Goal: Task Accomplishment & Management: Use online tool/utility

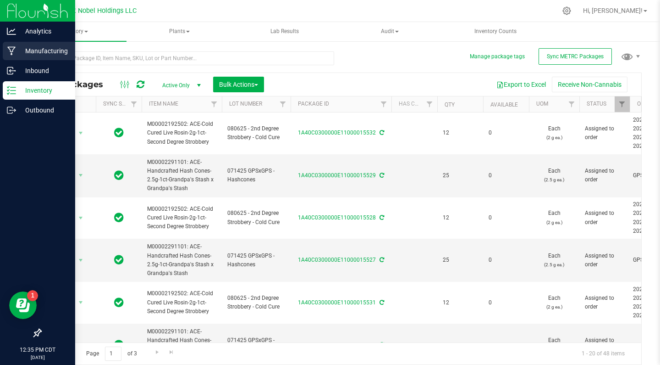
click at [47, 43] on div "Manufacturing" at bounding box center [39, 51] width 72 height 18
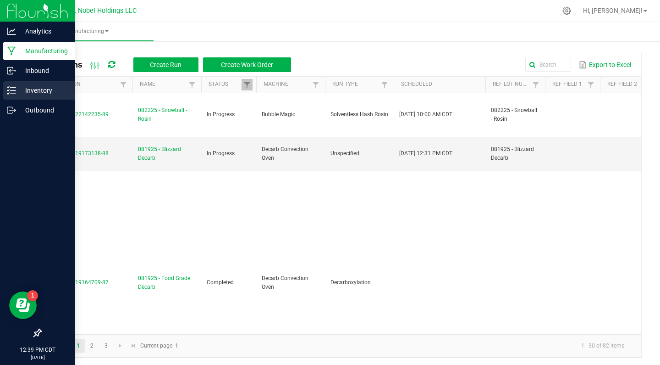
click at [52, 88] on p "Inventory" at bounding box center [43, 90] width 55 height 11
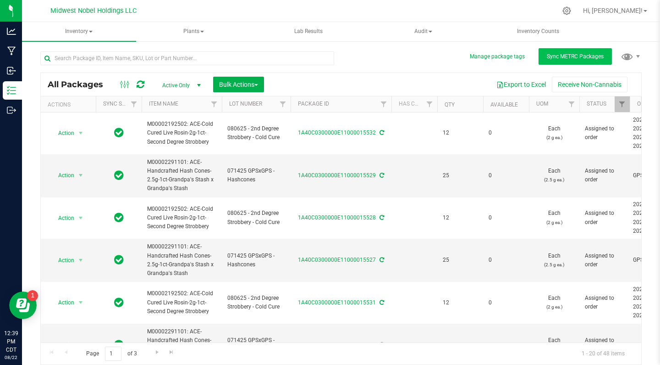
click at [579, 58] on span "Sync METRC Packages" at bounding box center [575, 56] width 57 height 6
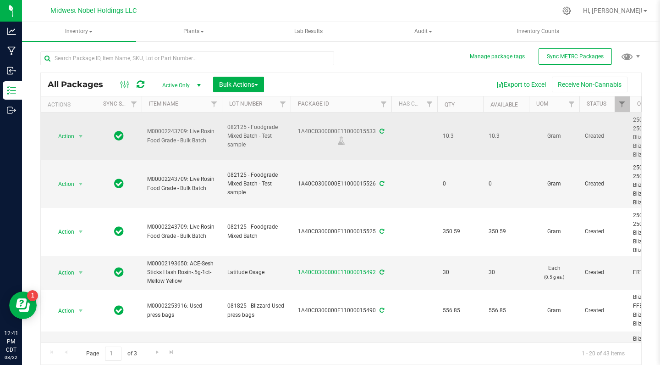
drag, startPoint x: 299, startPoint y: 131, endPoint x: 376, endPoint y: 133, distance: 76.6
click at [376, 133] on div "1A40C0300000E11000015533" at bounding box center [341, 136] width 104 height 18
copy div "1A40C0300000E11000015533"
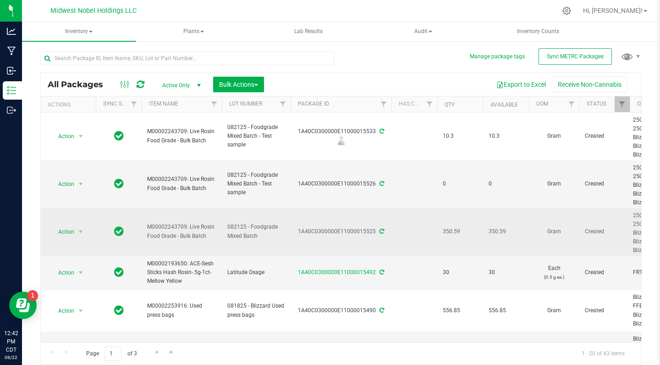
drag, startPoint x: 299, startPoint y: 231, endPoint x: 375, endPoint y: 231, distance: 75.7
click at [375, 232] on div "1A40C0300000E11000015525" at bounding box center [341, 231] width 104 height 9
copy div "1A40C0300000E11000015525"
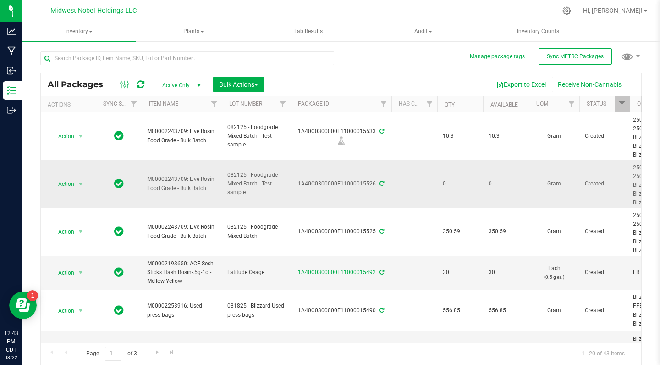
drag, startPoint x: 299, startPoint y: 182, endPoint x: 376, endPoint y: 183, distance: 77.5
click at [376, 183] on div "1A40C0300000E11000015526" at bounding box center [341, 183] width 104 height 9
copy div "1A40C0300000E11000015526"
click at [300, 194] on td "1A40C0300000E11000015526" at bounding box center [341, 184] width 101 height 48
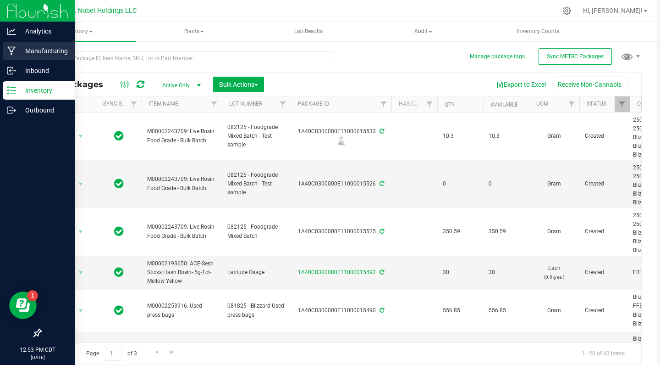
click at [35, 50] on p "Manufacturing" at bounding box center [43, 50] width 55 height 11
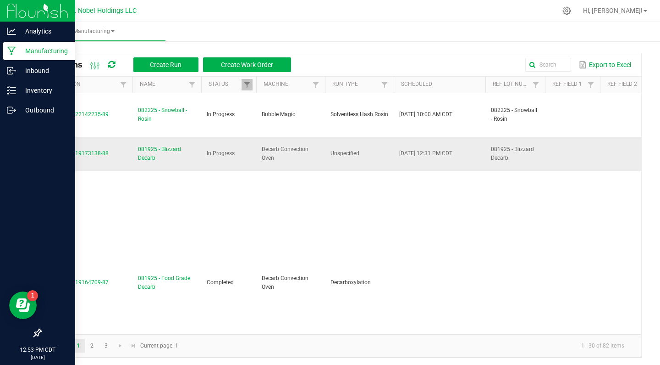
click at [155, 156] on span "081925 - Blizzard Decarb" at bounding box center [167, 153] width 58 height 17
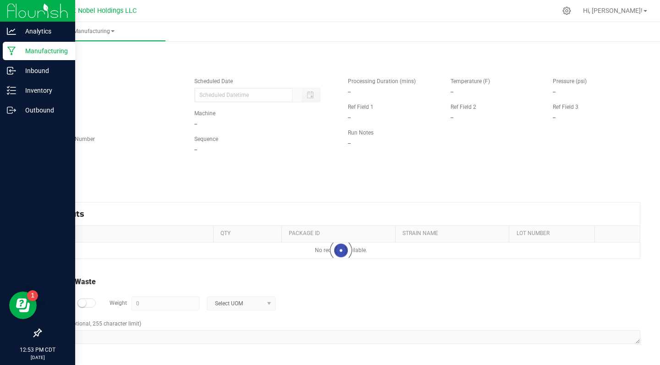
type input "[DATE] 12:31 PM"
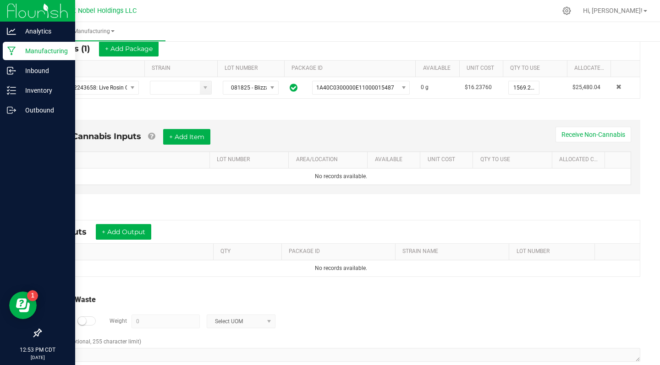
scroll to position [178, 0]
click at [141, 231] on button "+ Add Output" at bounding box center [123, 231] width 55 height 16
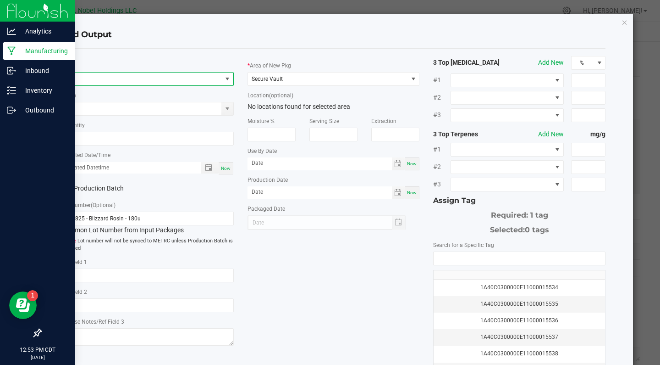
click at [182, 83] on span "NO DATA FOUND" at bounding box center [142, 78] width 160 height 13
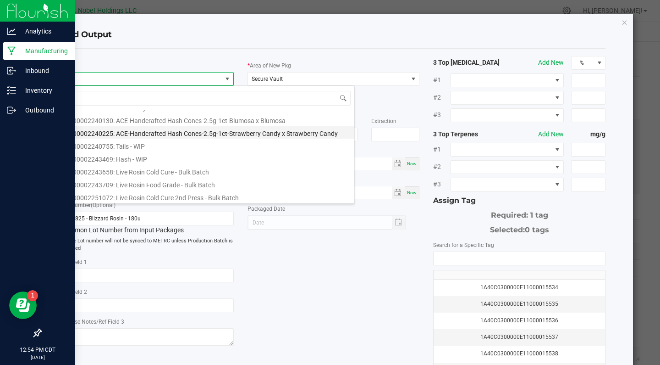
scroll to position [228, 0]
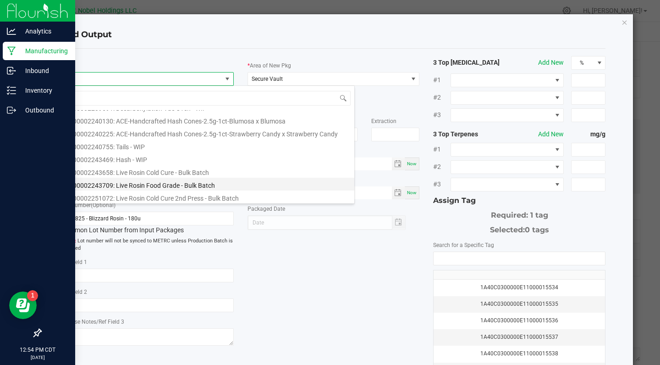
click at [209, 186] on li "M00002243709: Live Rosin Food Grade - Bulk Batch" at bounding box center [208, 183] width 293 height 13
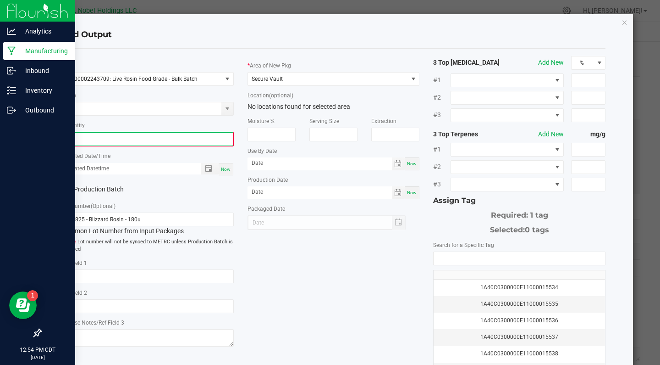
click at [99, 140] on input "0" at bounding box center [147, 139] width 171 height 13
type input "1001.6200 g"
click at [230, 167] on span "Now" at bounding box center [226, 168] width 10 height 5
type input "[DATE] 12:54 PM"
type input "[DATE]"
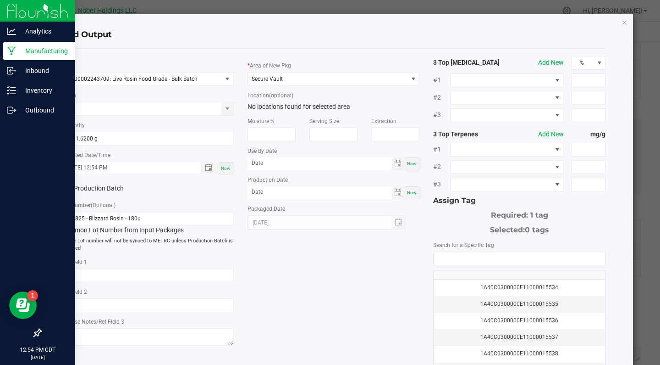
click at [93, 188] on label "Production Batch" at bounding box center [100, 188] width 79 height 10
click at [0, 0] on input "Production Batch" at bounding box center [0, 0] width 0 height 0
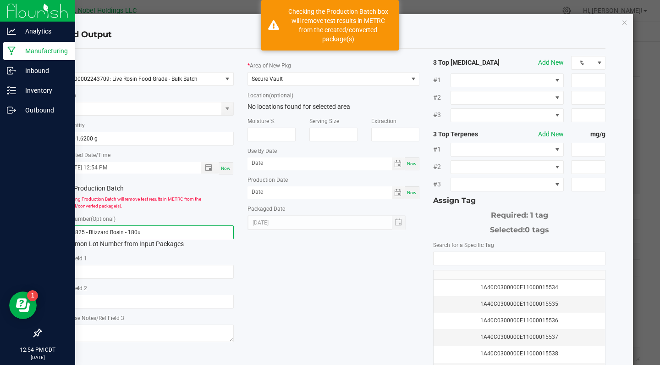
click at [171, 236] on input "081825 - Blizzard Rosin - 180u" at bounding box center [147, 232] width 172 height 14
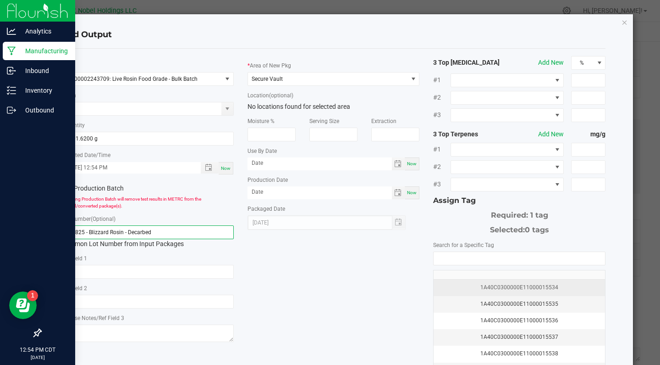
type input "081825 - Blizzard Rosin - Decarbed"
click at [492, 282] on td "1A40C0300000E11000015534" at bounding box center [519, 287] width 171 height 17
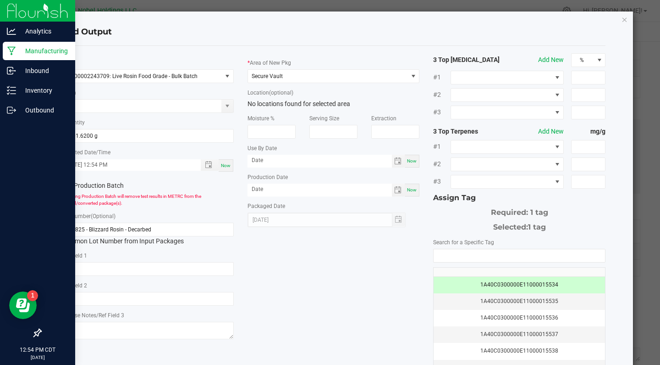
scroll to position [54, 0]
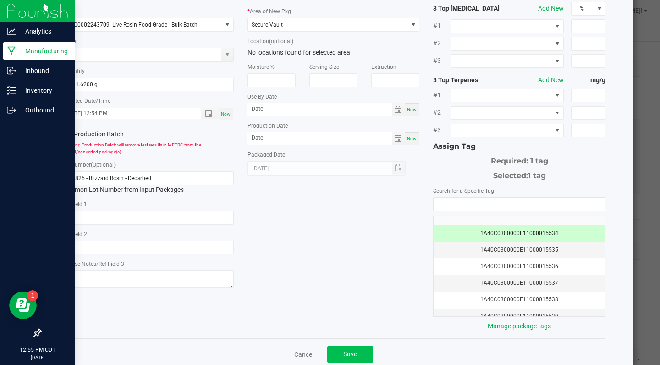
click at [352, 351] on span "Save" at bounding box center [350, 353] width 14 height 7
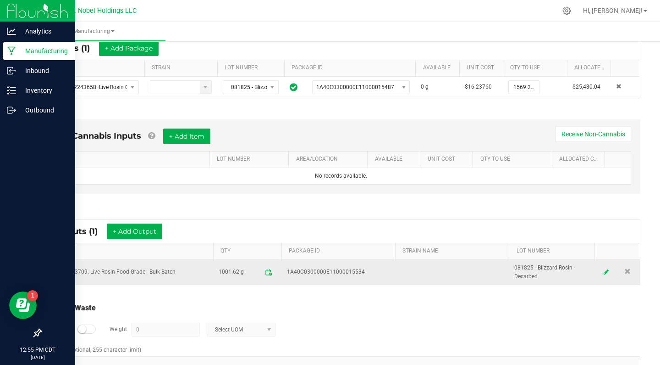
click at [140, 273] on td "M00002243709: Live Rosin Food Grade - Bulk Batch" at bounding box center [127, 272] width 171 height 25
click at [606, 273] on icon at bounding box center [606, 272] width 6 height 6
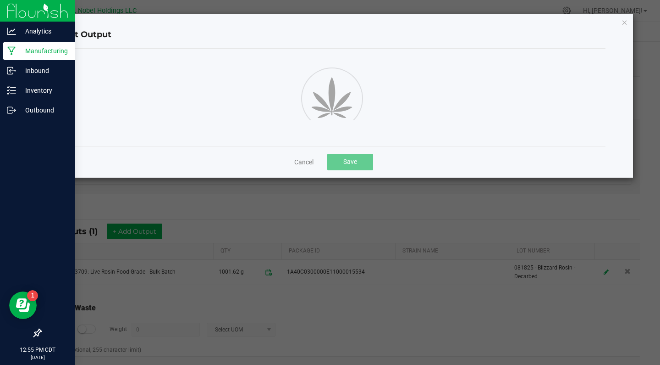
scroll to position [52, 0]
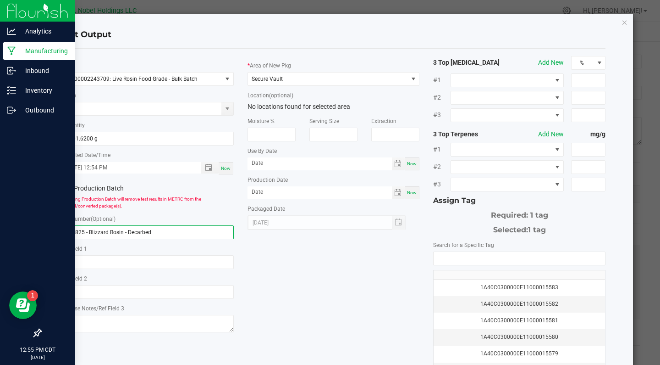
click at [77, 232] on input "081825 - Blizzard Rosin - Decarbed" at bounding box center [147, 232] width 172 height 14
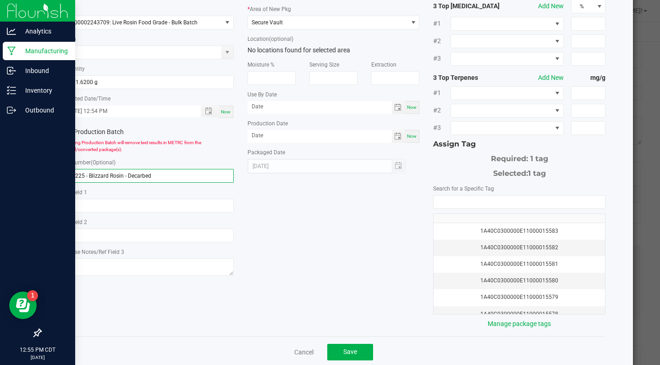
scroll to position [61, 0]
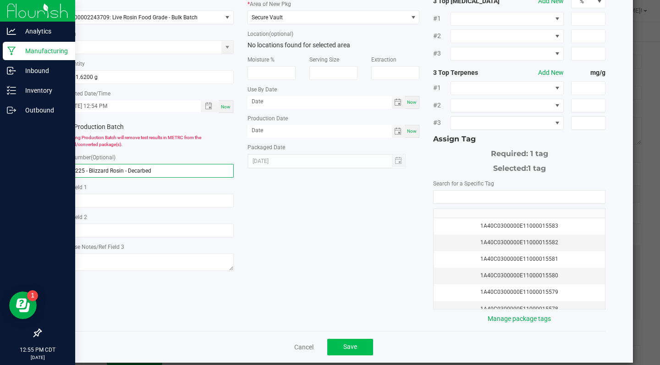
type input "082225 - Blizzard Rosin - Decarbed"
click at [354, 343] on span "Save" at bounding box center [350, 346] width 14 height 7
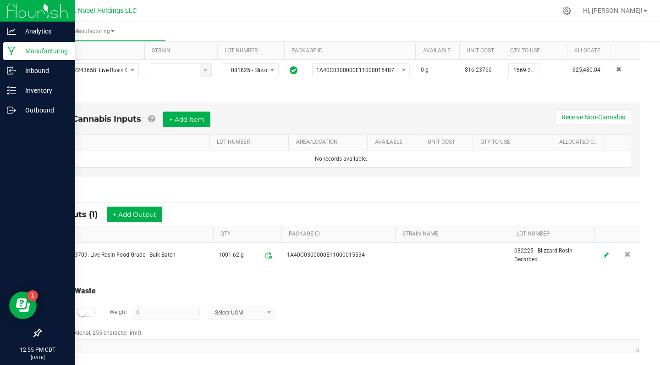
scroll to position [194, 0]
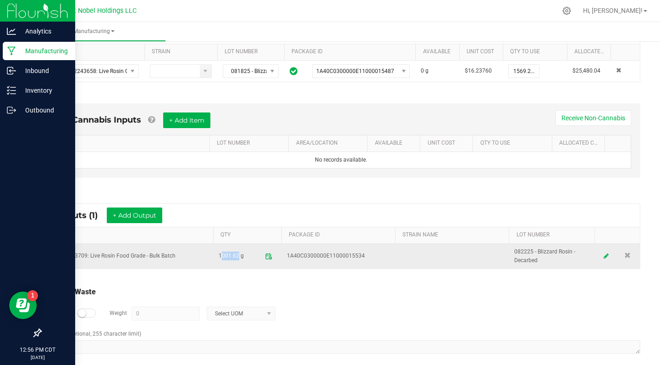
drag, startPoint x: 219, startPoint y: 254, endPoint x: 236, endPoint y: 255, distance: 17.0
click at [236, 255] on span "1001.62 g" at bounding box center [231, 256] width 25 height 15
click at [243, 255] on span "1001.62 g" at bounding box center [247, 256] width 57 height 15
drag, startPoint x: 243, startPoint y: 256, endPoint x: 220, endPoint y: 255, distance: 22.5
click at [220, 255] on span "1001.62 g" at bounding box center [231, 256] width 25 height 15
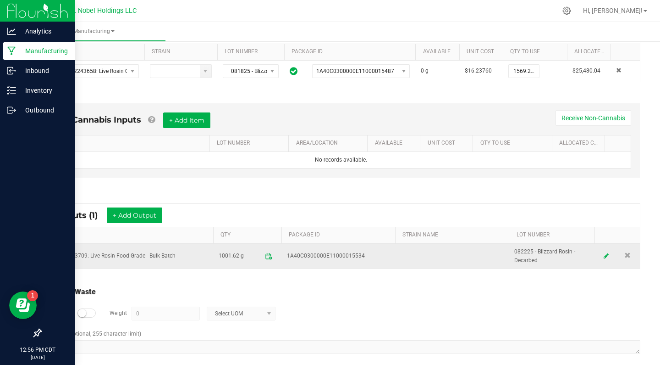
click at [220, 255] on span "1001.62 g" at bounding box center [231, 256] width 25 height 15
drag, startPoint x: 220, startPoint y: 255, endPoint x: 230, endPoint y: 255, distance: 9.6
click at [229, 255] on span "1001.62 g" at bounding box center [231, 256] width 25 height 15
click at [230, 255] on span "1001.62 g" at bounding box center [231, 256] width 25 height 15
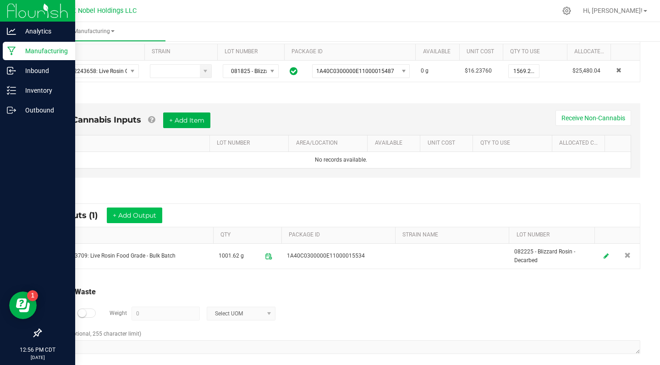
click at [144, 220] on button "+ Add Output" at bounding box center [134, 215] width 55 height 16
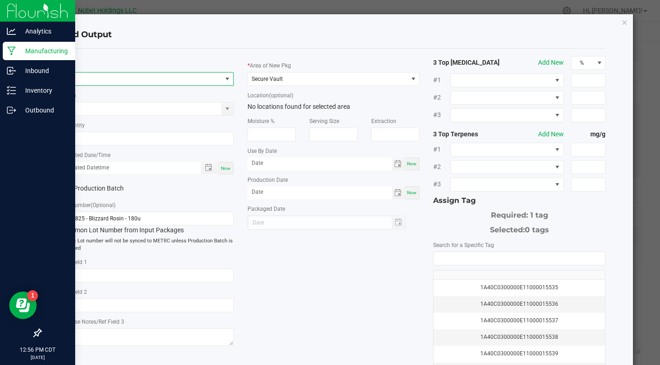
click at [152, 84] on span "NO DATA FOUND" at bounding box center [142, 78] width 160 height 13
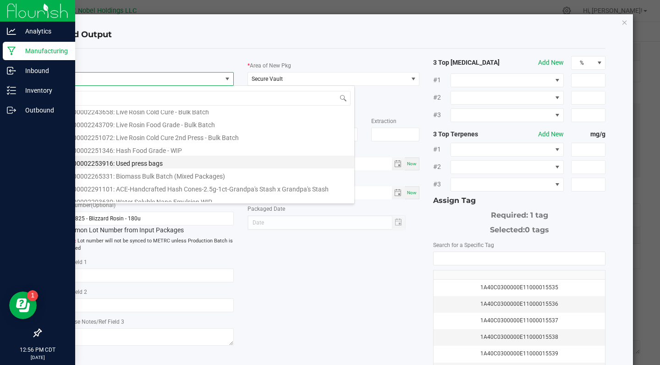
scroll to position [277, 0]
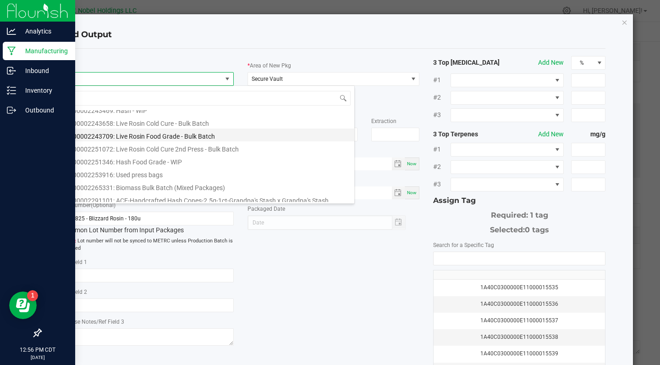
click at [185, 138] on li "M00002243709: Live Rosin Food Grade - Bulk Batch" at bounding box center [208, 134] width 293 height 13
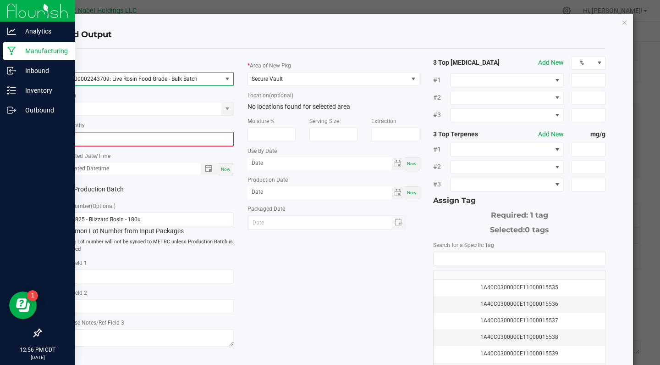
click at [75, 135] on input "0" at bounding box center [147, 139] width 171 height 13
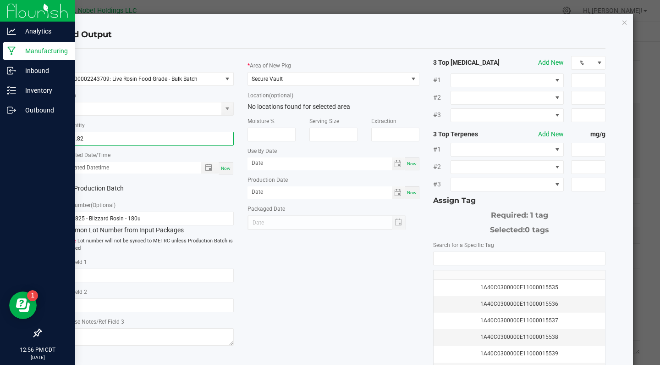
type input "381.8200 g"
click at [175, 203] on div "Lot Number (Optional) 081825 - Blizzard Rosin - 180u Common Lot Number from Inp…" at bounding box center [147, 226] width 172 height 52
click at [228, 166] on span "Now" at bounding box center [226, 168] width 10 height 5
type input "[DATE] 12:57 PM"
type input "[DATE]"
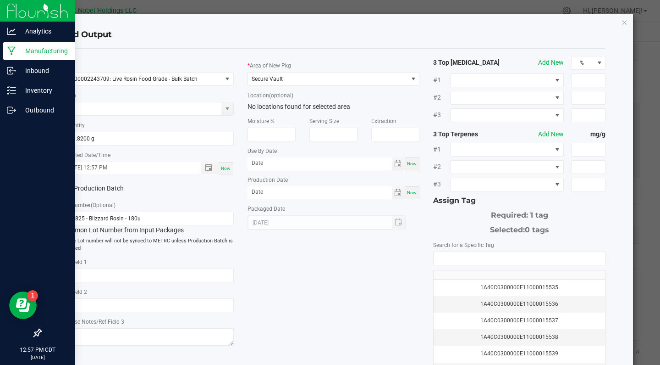
click at [115, 185] on label "Production Batch" at bounding box center [100, 188] width 79 height 10
click at [0, 0] on input "Production Batch" at bounding box center [0, 0] width 0 height 0
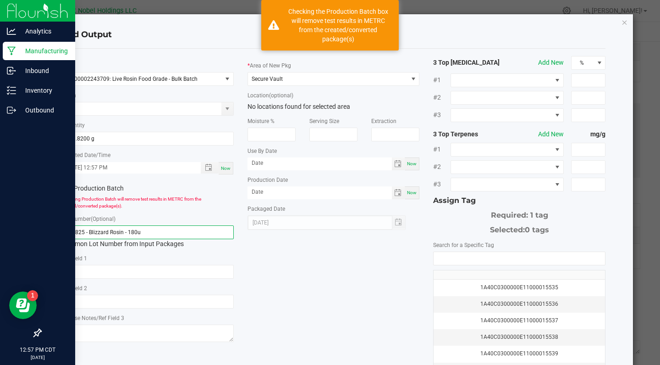
drag, startPoint x: 149, startPoint y: 228, endPoint x: 22, endPoint y: 220, distance: 126.9
click at [23, 221] on ngb-modal-window "Add Output * Item M00002243709: Live Rosin Food Grade - Bulk Batch Strain * Qua…" at bounding box center [333, 182] width 667 height 365
drag, startPoint x: 165, startPoint y: 231, endPoint x: 14, endPoint y: 225, distance: 151.0
click at [14, 225] on ngb-modal-window "Add Output * Item M00002243709: Live Rosin Food Grade - Bulk Batch Strain * Qua…" at bounding box center [333, 182] width 667 height 365
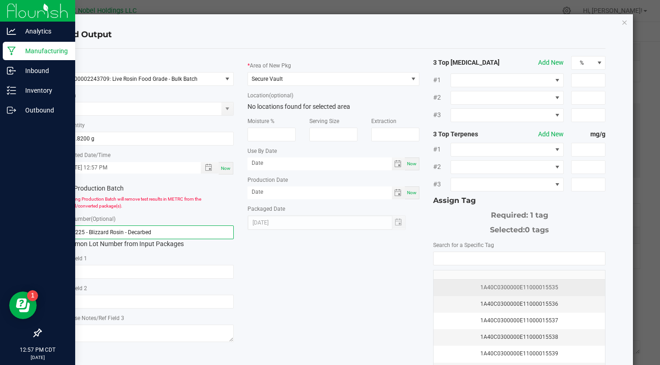
type input "082225 - Blizzard Rosin - Decarbed"
click at [524, 283] on div "1A40C0300000E11000015535" at bounding box center [519, 287] width 160 height 9
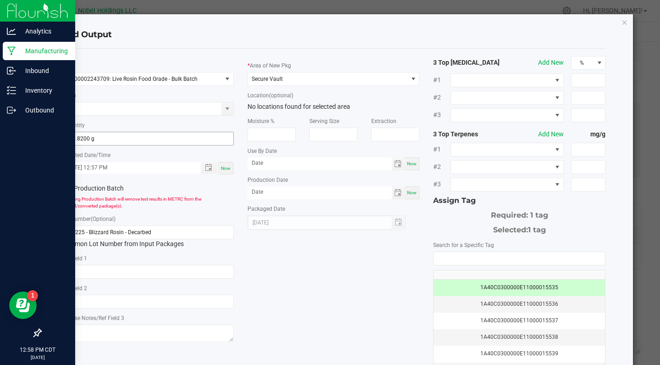
type input "381.82"
click at [99, 138] on input "381.82" at bounding box center [147, 138] width 171 height 13
type input "392.1700 g"
click at [218, 205] on div "Checking Production Batch will remove test results in METRC from the created/co…" at bounding box center [147, 202] width 172 height 14
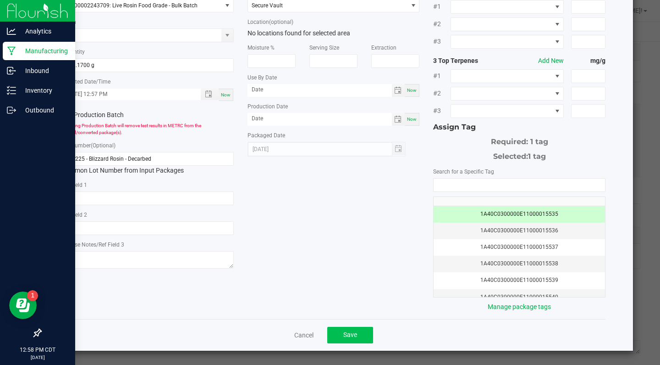
scroll to position [73, 0]
click at [353, 334] on span "Save" at bounding box center [350, 334] width 14 height 7
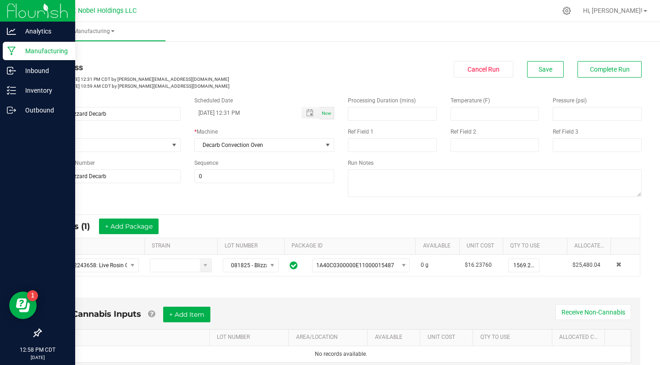
scroll to position [0, 0]
click at [603, 68] on span "Complete Run" at bounding box center [610, 69] width 40 height 7
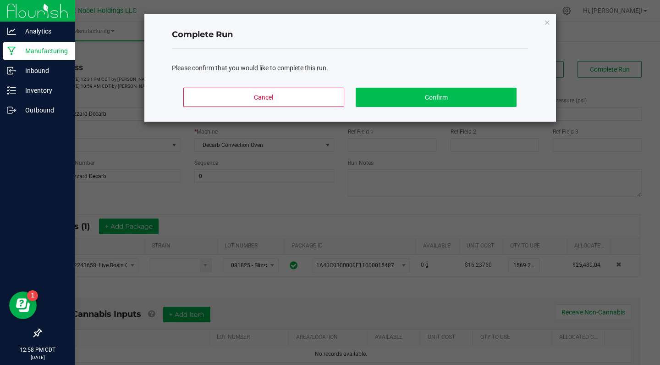
click at [449, 94] on button "Confirm" at bounding box center [436, 97] width 160 height 19
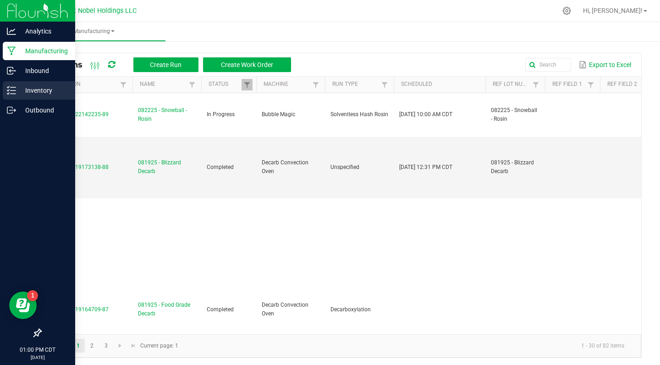
click at [16, 89] on p "Inventory" at bounding box center [43, 90] width 55 height 11
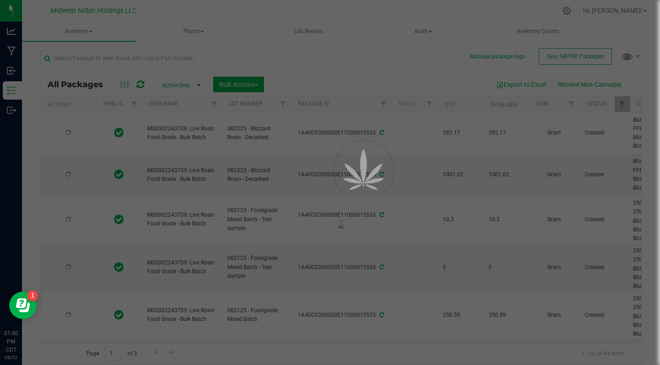
click at [575, 58] on div at bounding box center [330, 182] width 660 height 365
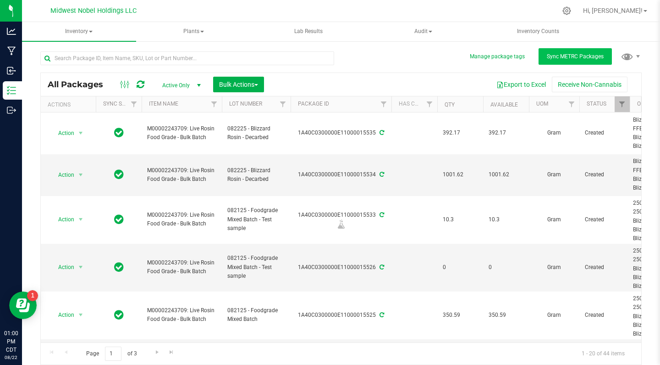
click at [552, 55] on span "Sync METRC Packages" at bounding box center [575, 56] width 57 height 6
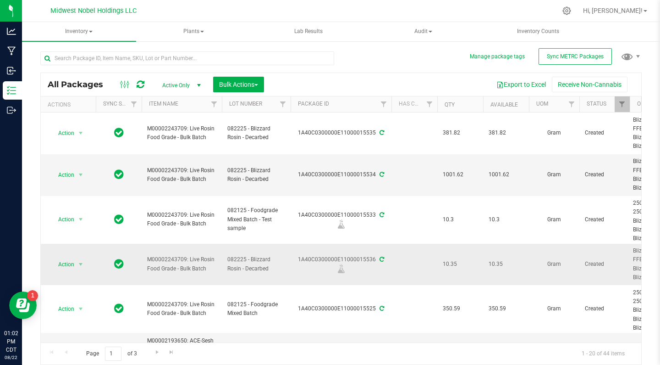
drag, startPoint x: 299, startPoint y: 259, endPoint x: 374, endPoint y: 261, distance: 74.8
click at [374, 261] on div "1A40C0300000E11000015536" at bounding box center [341, 264] width 104 height 18
copy div "1A40C0300000E11000015536"
click at [357, 260] on div "1A40C0300000E11000015536" at bounding box center [341, 264] width 104 height 18
